Goal: Task Accomplishment & Management: Manage account settings

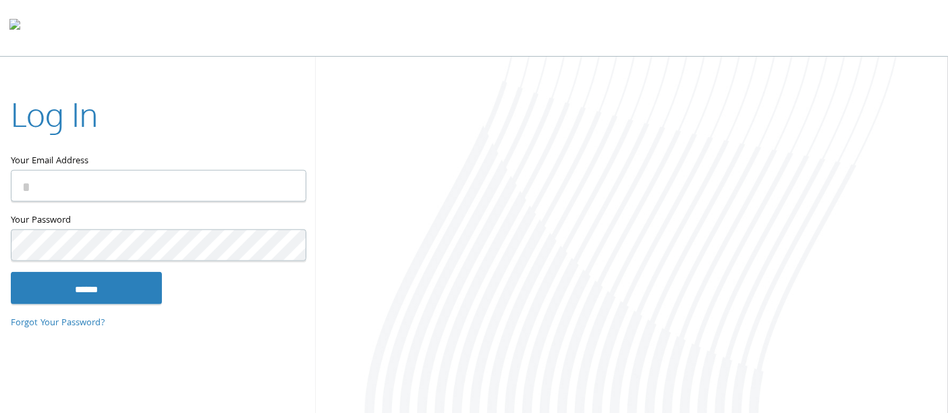
type input "**********"
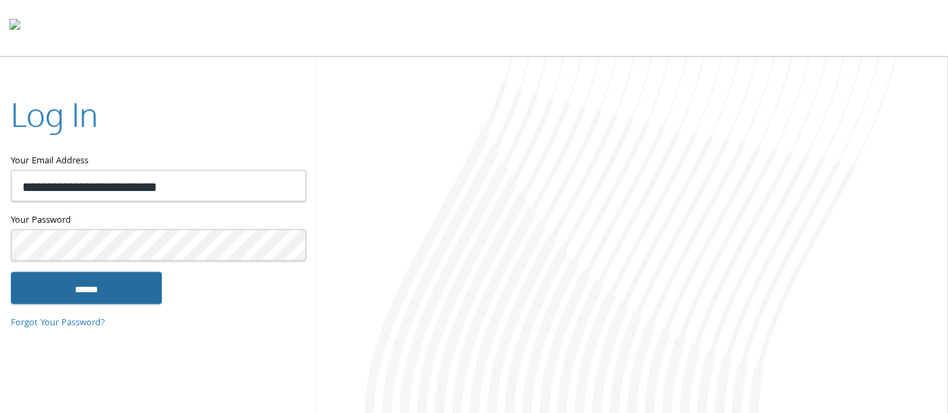
drag, startPoint x: 106, startPoint y: 277, endPoint x: 106, endPoint y: 286, distance: 9.4
click at [104, 279] on input "******" at bounding box center [86, 287] width 151 height 32
click at [87, 285] on input "******" at bounding box center [86, 287] width 151 height 32
